Goal: Information Seeking & Learning: Find specific page/section

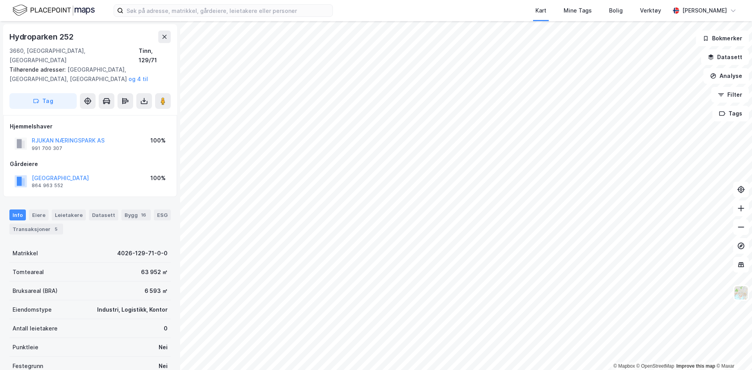
click at [77, 7] on img at bounding box center [54, 11] width 82 height 14
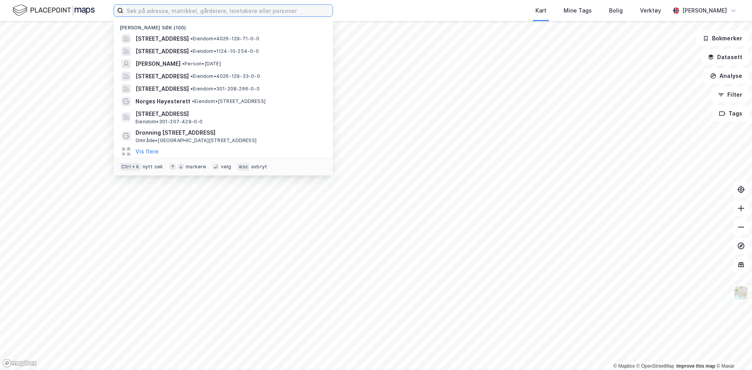
click at [186, 13] on input at bounding box center [227, 11] width 209 height 12
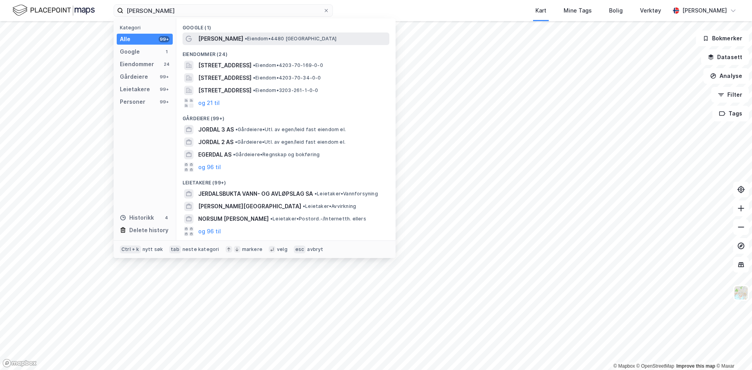
click at [245, 40] on span "• Eiendom • 4480 [GEOGRAPHIC_DATA]" at bounding box center [291, 39] width 92 height 6
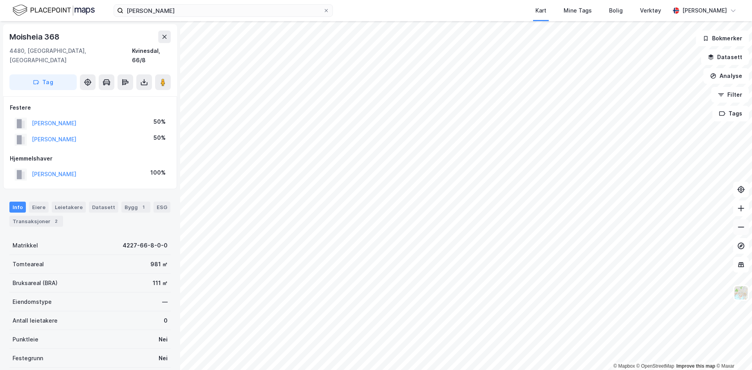
click at [737, 229] on button at bounding box center [742, 227] width 16 height 16
click at [743, 210] on icon at bounding box center [741, 209] width 8 height 8
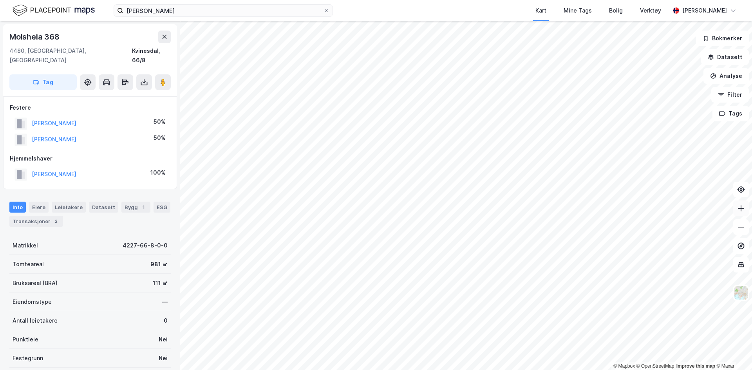
click at [743, 210] on icon at bounding box center [741, 209] width 8 height 8
click at [744, 229] on icon at bounding box center [741, 227] width 8 height 8
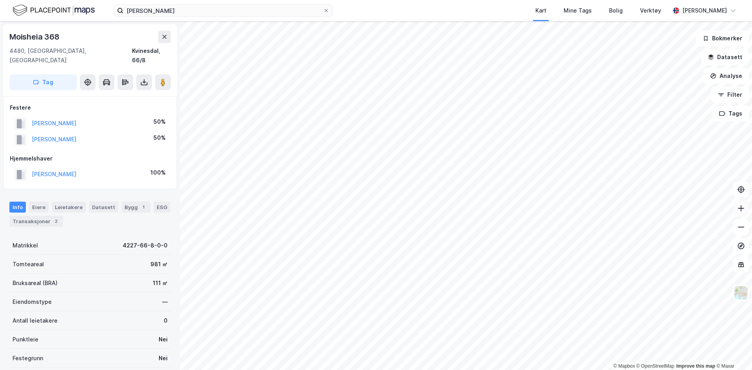
click at [738, 209] on icon at bounding box center [741, 209] width 8 height 8
click at [91, 11] on img at bounding box center [54, 11] width 82 height 14
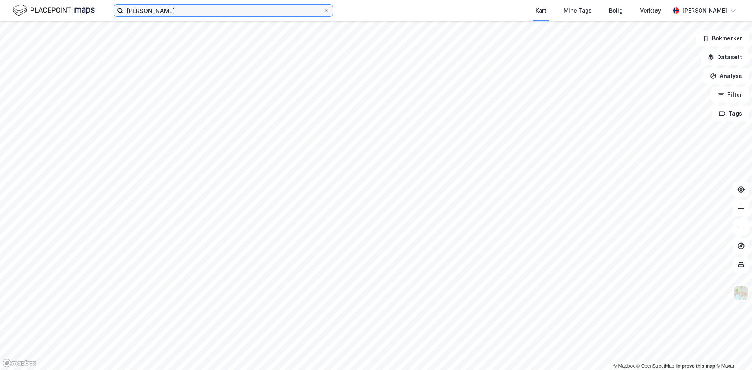
click at [170, 16] on input "[PERSON_NAME]" at bounding box center [223, 11] width 200 height 12
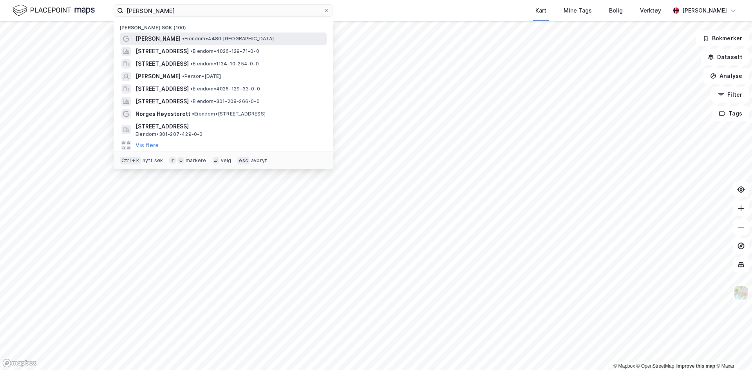
click at [151, 38] on span "[PERSON_NAME]" at bounding box center [158, 38] width 45 height 9
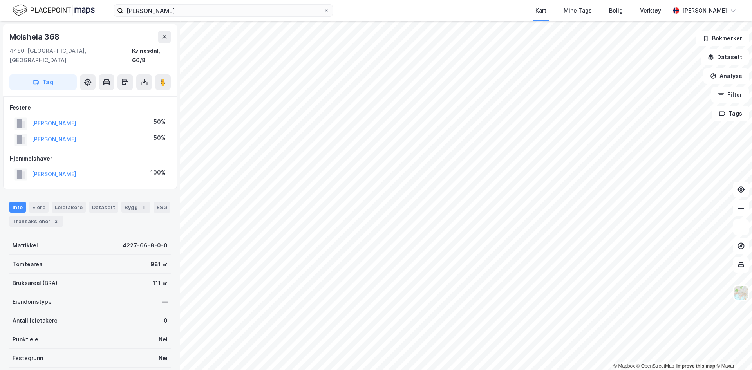
click at [512, 370] on html "[PERSON_NAME] Kart Mine Tags Bolig Verktøy [PERSON_NAME] © Mapbox © OpenStreetM…" at bounding box center [376, 185] width 752 height 370
click at [606, 370] on html "[PERSON_NAME] Kart Mine Tags Bolig Verktøy [PERSON_NAME] © Mapbox © OpenStreetM…" at bounding box center [376, 185] width 752 height 370
click at [657, 370] on html "[PERSON_NAME] Kart Mine Tags Bolig Verktøy [PERSON_NAME] © Mapbox © OpenStreetM…" at bounding box center [376, 185] width 752 height 370
click at [360, 0] on html "[PERSON_NAME] Kart Mine Tags Bolig Verktøy [PERSON_NAME] © Mapbox © OpenStreetM…" at bounding box center [376, 185] width 752 height 370
click at [183, 11] on input "[PERSON_NAME]" at bounding box center [223, 11] width 200 height 12
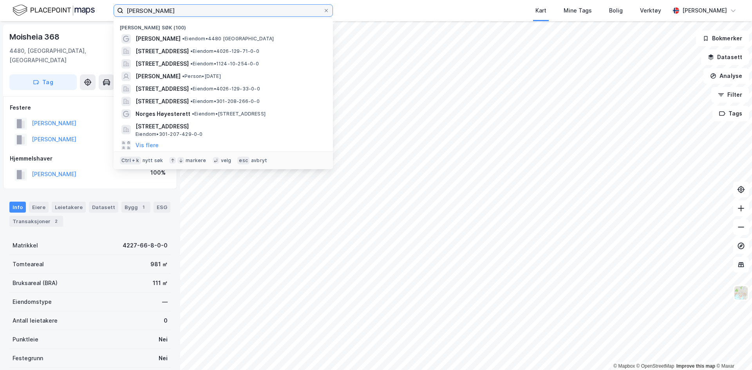
drag, startPoint x: 159, startPoint y: 7, endPoint x: 105, endPoint y: 9, distance: 54.1
click at [105, 9] on div "[PERSON_NAME] søk (100) [PERSON_NAME] • [STREET_ADDRESS] • Eiendom • 4026-129-7…" at bounding box center [376, 10] width 752 height 21
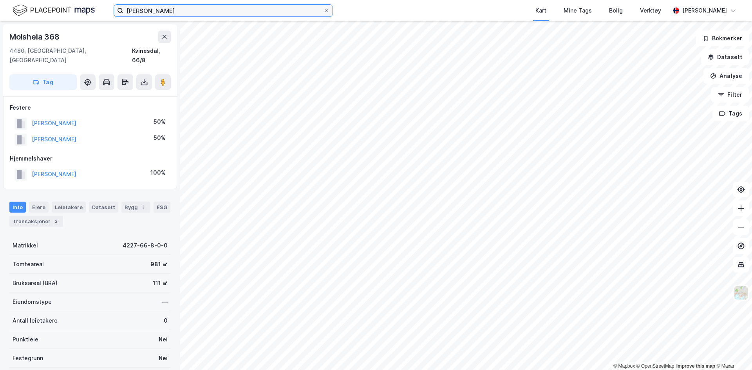
click at [139, 11] on input "[PERSON_NAME]" at bounding box center [223, 11] width 200 height 12
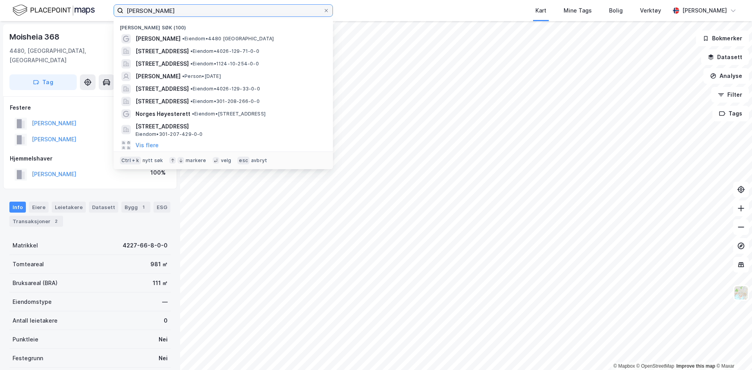
drag, startPoint x: 150, startPoint y: 11, endPoint x: 81, endPoint y: 9, distance: 69.4
click at [81, 9] on div "[PERSON_NAME] søk (100) [PERSON_NAME] • [STREET_ADDRESS] • Eiendom • 4026-129-7…" at bounding box center [376, 10] width 752 height 21
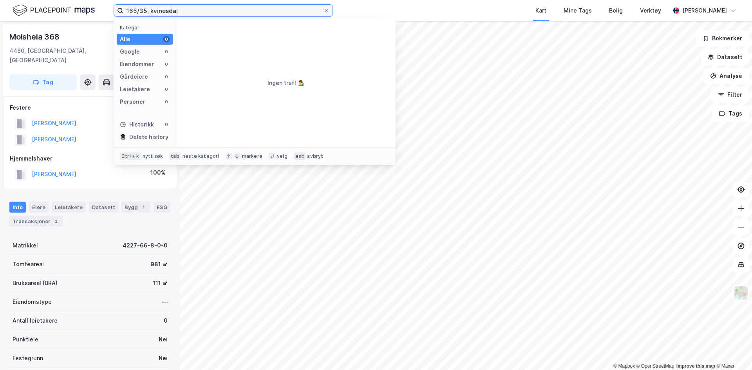
drag, startPoint x: 194, startPoint y: 8, endPoint x: 71, endPoint y: 5, distance: 122.7
click at [71, 5] on div "165/35, kvinesdal Kategori Alle 0 Google 0 Eiendommer 0 Gårdeiere 0 Leietakere …" at bounding box center [376, 10] width 752 height 21
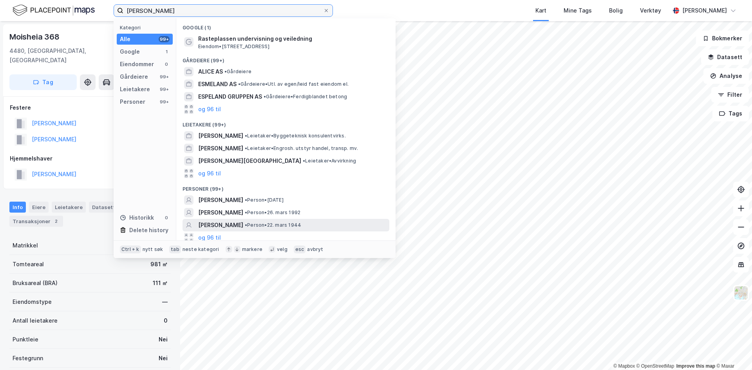
type input "[PERSON_NAME]"
click at [241, 223] on span "[PERSON_NAME]" at bounding box center [220, 225] width 45 height 9
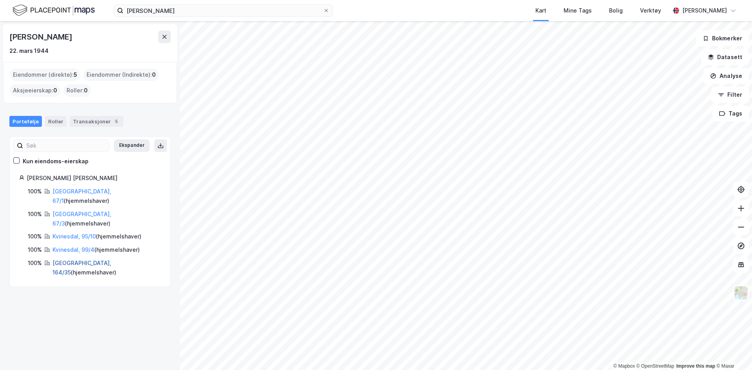
click at [65, 260] on link "[GEOGRAPHIC_DATA], 164/35" at bounding box center [82, 268] width 59 height 16
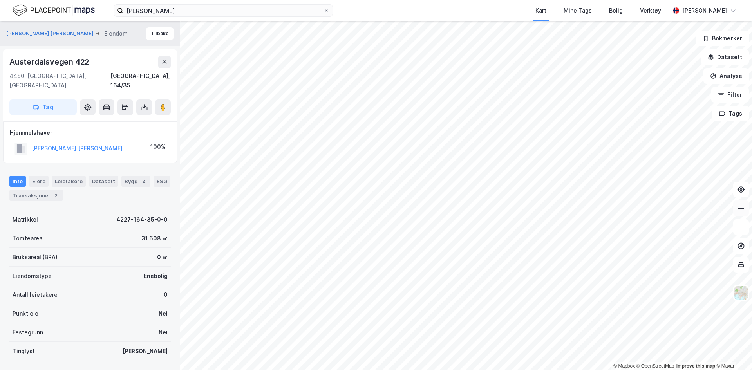
click at [741, 208] on icon at bounding box center [741, 208] width 6 height 1
click at [159, 73] on div "[GEOGRAPHIC_DATA], 164/35" at bounding box center [141, 80] width 60 height 19
click at [151, 78] on div "[GEOGRAPHIC_DATA], 164/35" at bounding box center [141, 80] width 60 height 19
click at [143, 74] on div "[GEOGRAPHIC_DATA], 164/35" at bounding box center [141, 80] width 60 height 19
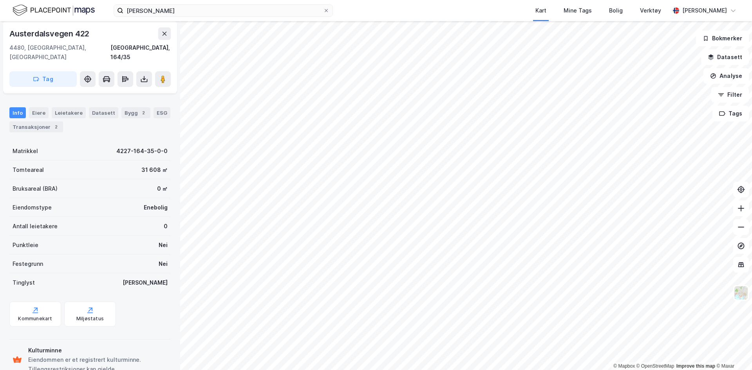
scroll to position [68, 0]
click at [124, 108] on div "Bygg 2" at bounding box center [135, 113] width 29 height 11
